Goal: Task Accomplishment & Management: Use online tool/utility

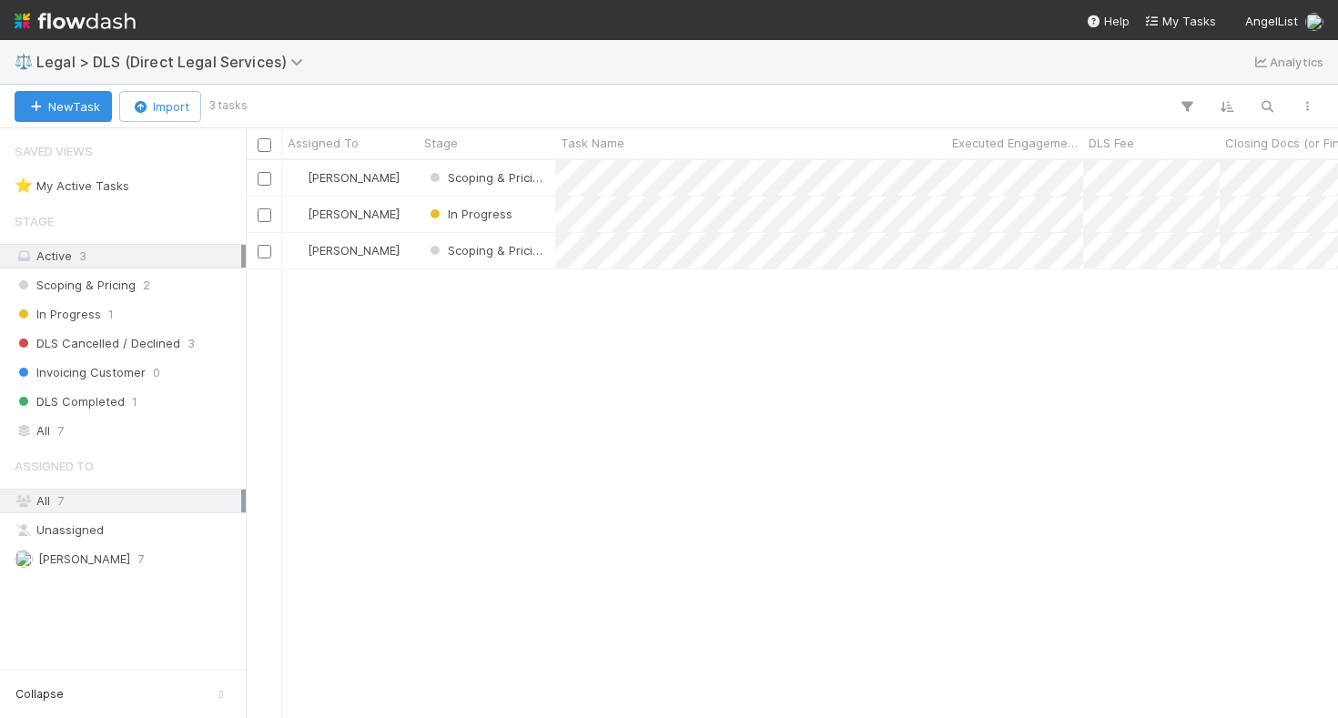
scroll to position [557, 1092]
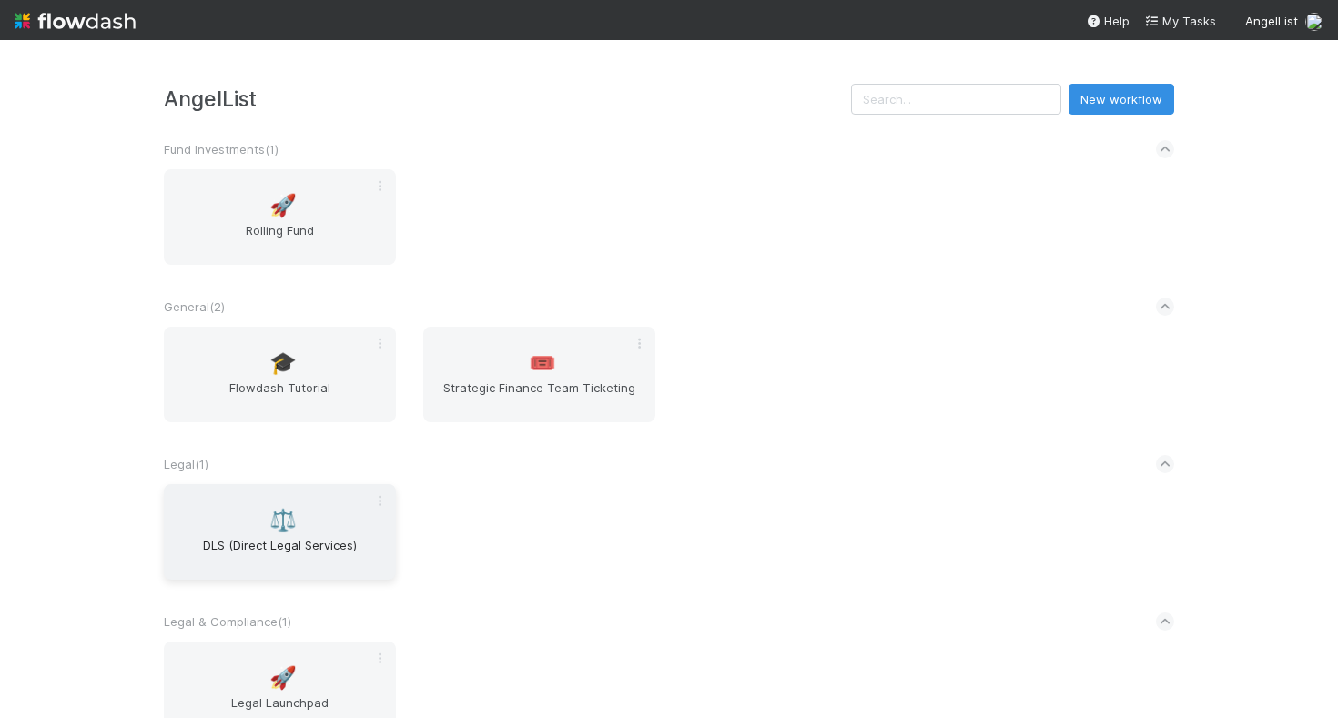
scroll to position [81, 0]
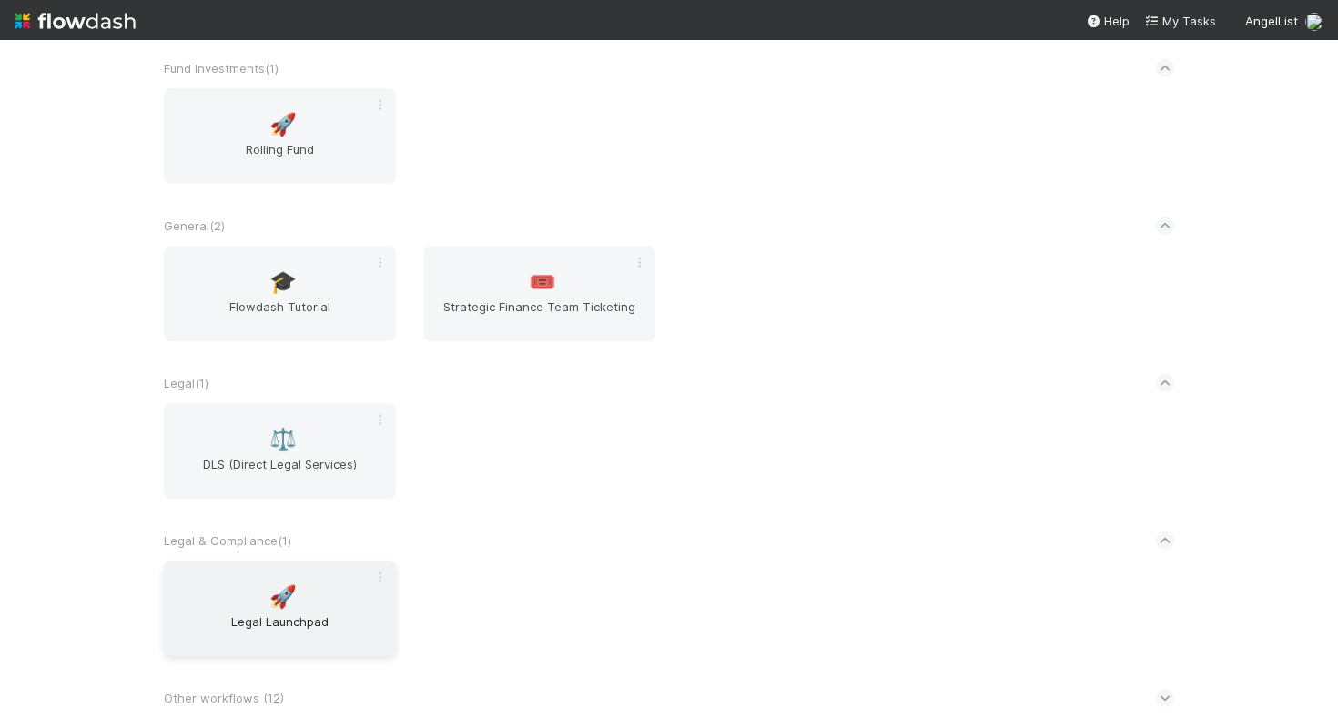
click at [254, 626] on span "Legal Launchpad" at bounding box center [280, 631] width 218 height 36
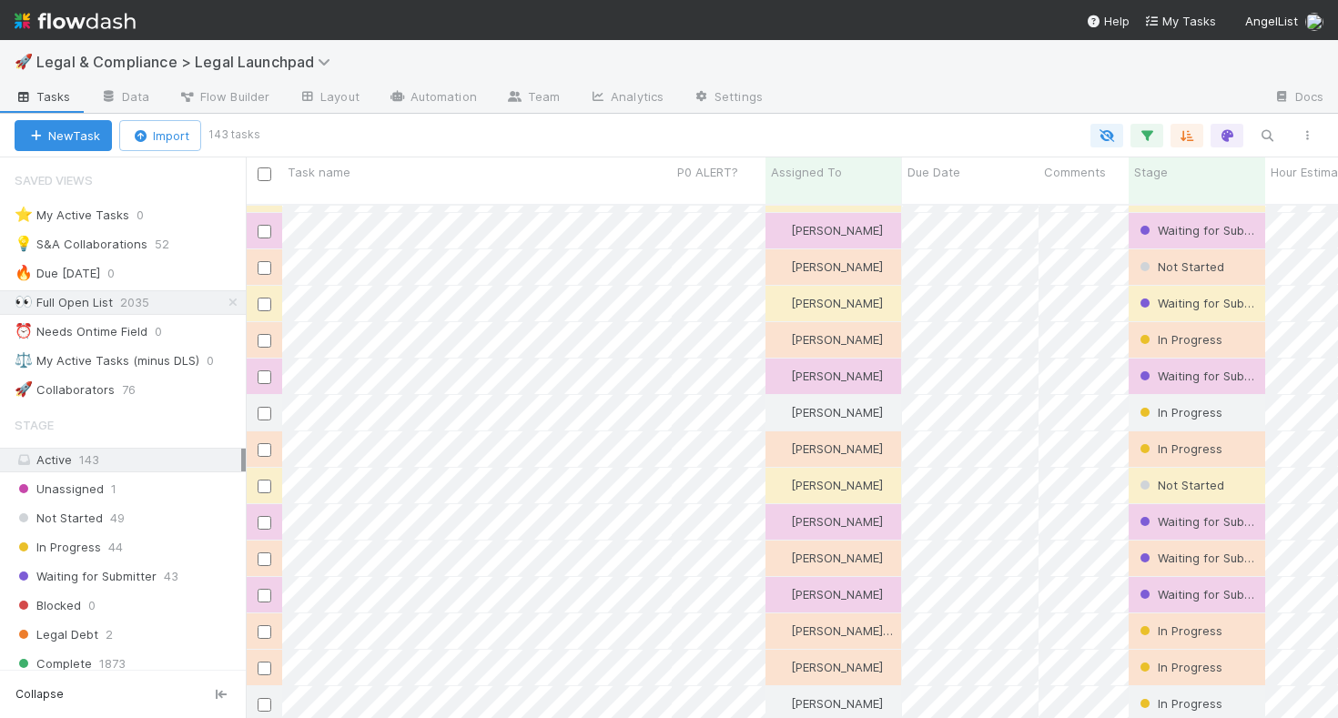
scroll to position [306, 0]
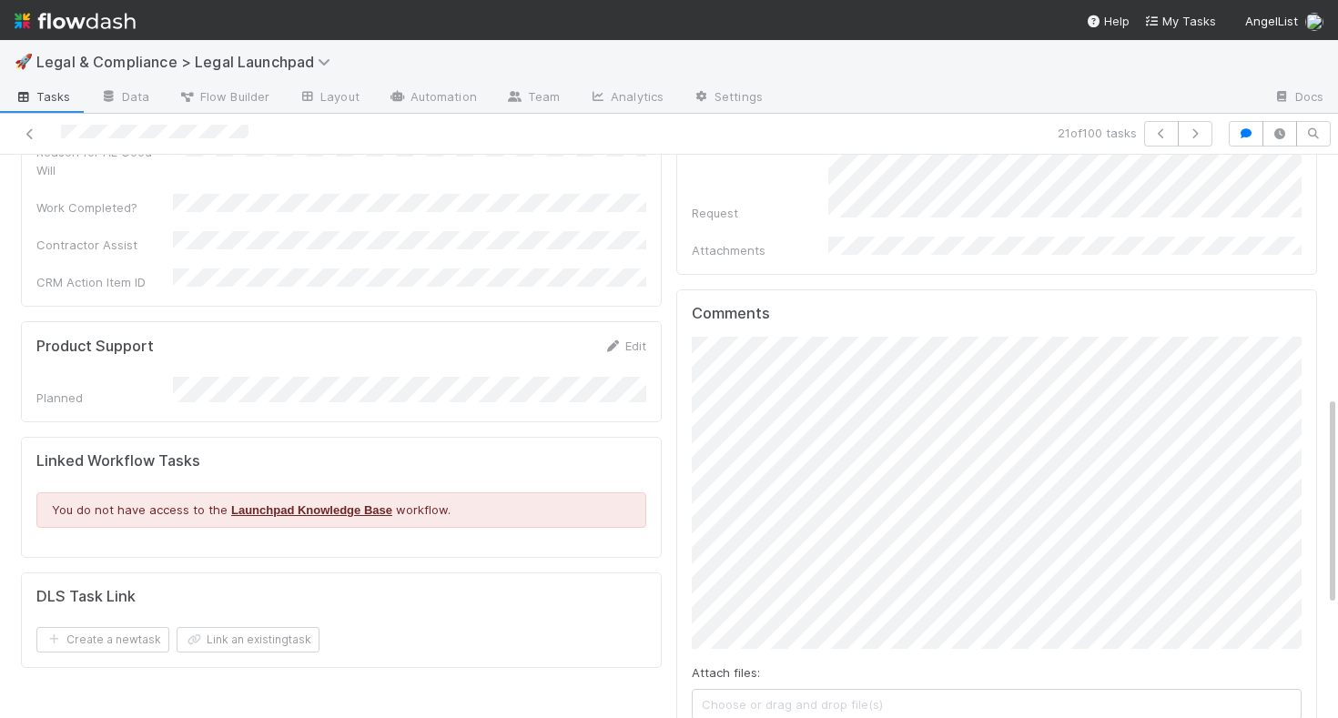
scroll to position [651, 0]
click at [656, 603] on div "Details Edit Task name Due Date P0 ALERT? Matter Type Hour Estimate Planned Ont…" at bounding box center [669, 299] width 1311 height 1484
click at [643, 605] on div "Details Edit Task name Due Date P0 ALERT? Matter Type Hour Estimate Planned Ont…" at bounding box center [341, 299] width 655 height 1484
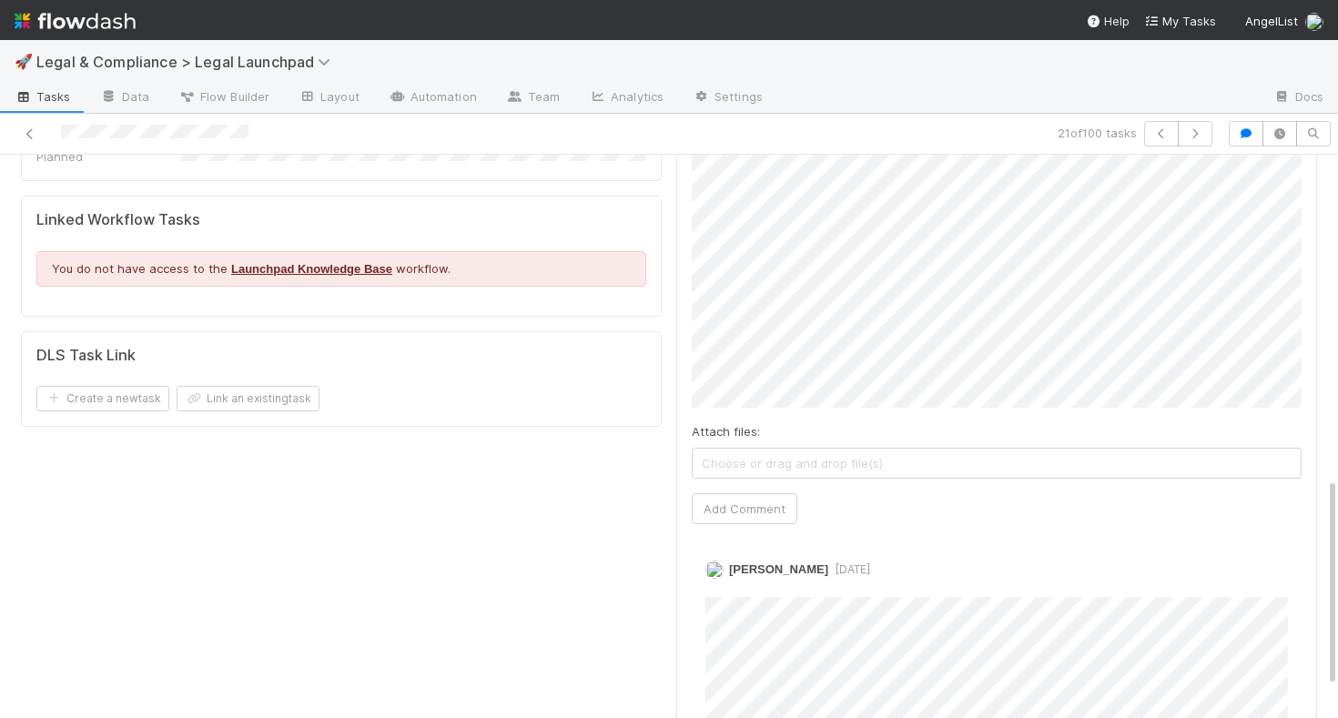
scroll to position [893, 0]
click at [737, 491] on button "Add Comment" at bounding box center [745, 506] width 106 height 31
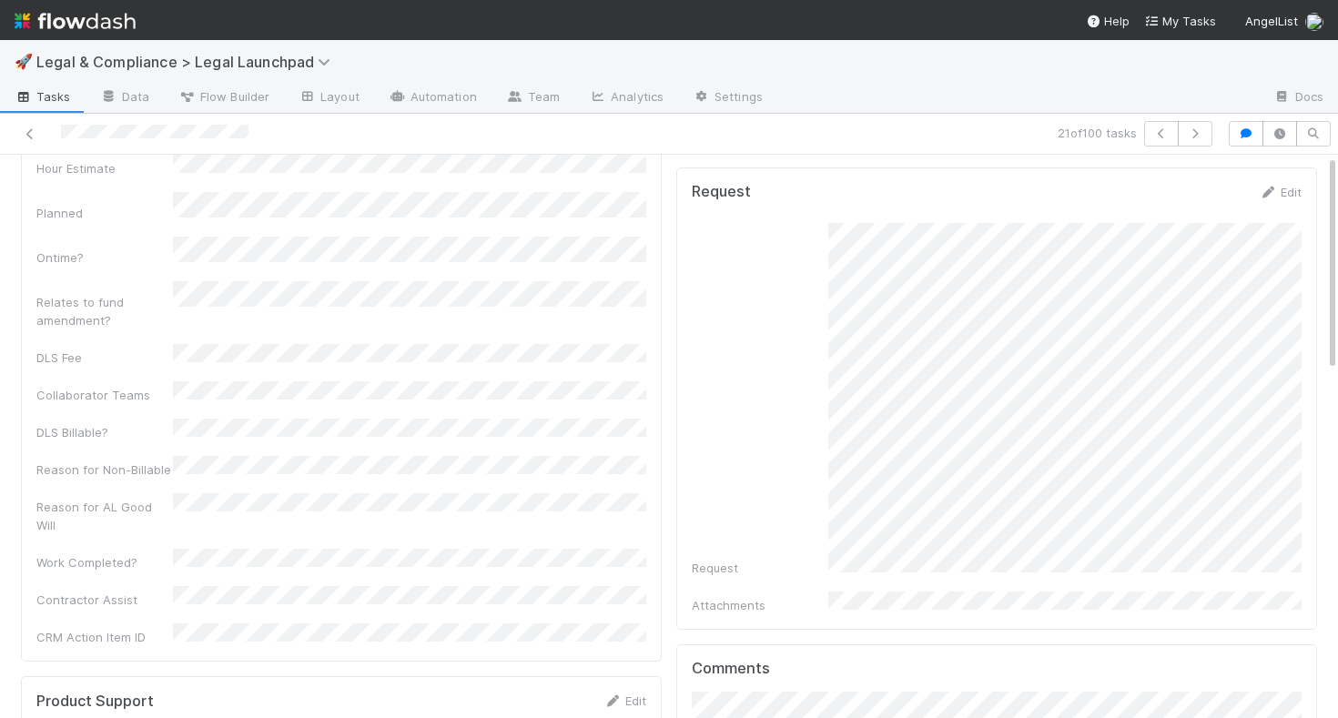
scroll to position [0, 0]
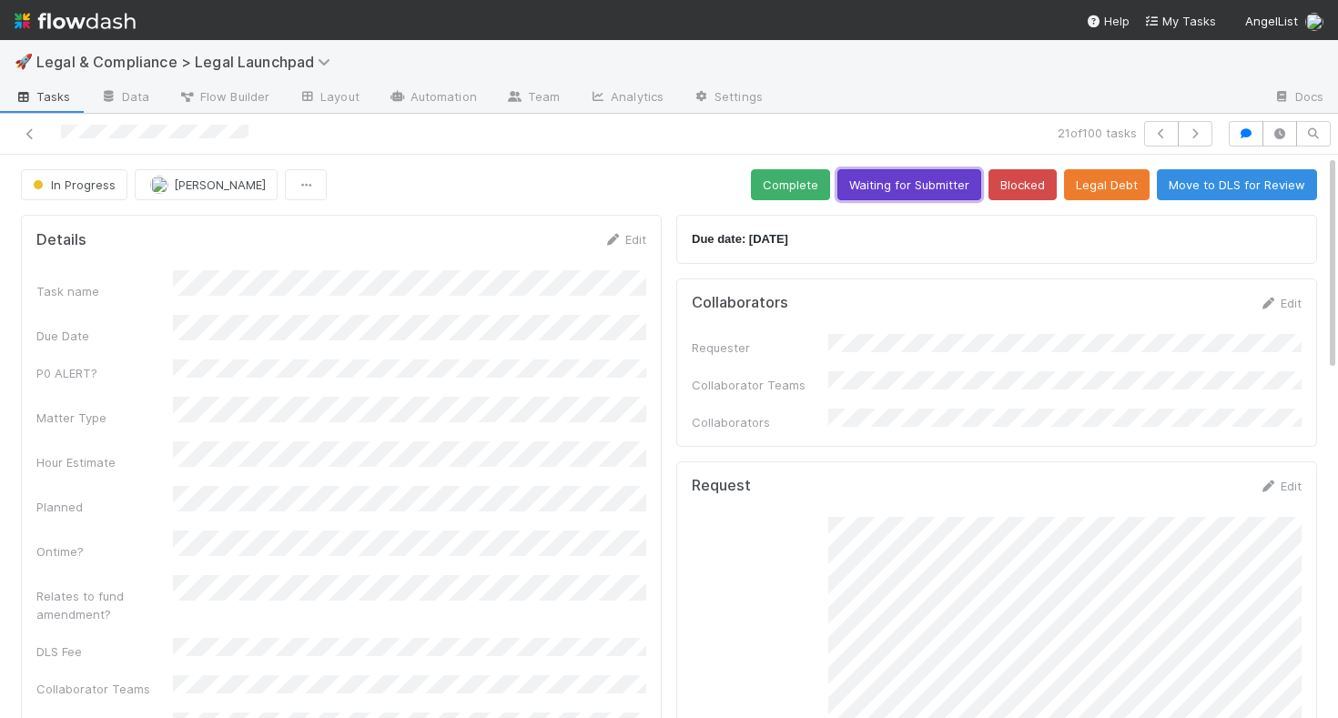
click at [916, 177] on button "Waiting for Submitter" at bounding box center [909, 184] width 144 height 31
